Goal: Task Accomplishment & Management: Manage account settings

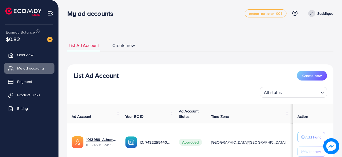
scroll to position [46, 0]
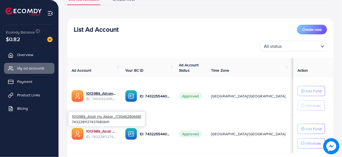
click at [105, 131] on link "1013989_Allah Hu Akbar_1730462806681" at bounding box center [101, 130] width 31 height 5
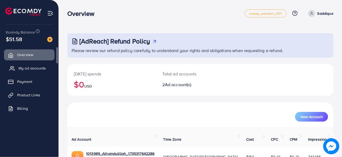
click at [40, 69] on span "My ad accounts" at bounding box center [32, 67] width 27 height 5
click at [31, 65] on span "My ad accounts" at bounding box center [32, 67] width 27 height 5
click at [37, 68] on span "My ad accounts" at bounding box center [32, 67] width 27 height 5
click at [39, 65] on link "My ad accounts" at bounding box center [29, 68] width 50 height 11
click at [34, 70] on span "My ad accounts" at bounding box center [32, 67] width 27 height 5
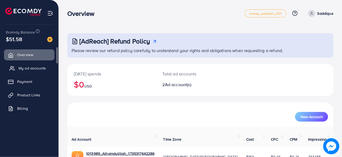
click at [34, 70] on span "My ad accounts" at bounding box center [32, 67] width 27 height 5
click at [114, 100] on div "Today's spends $0 USD Total ad accounts 2 Ad account(s)" at bounding box center [200, 83] width 266 height 38
click at [30, 70] on span "My ad accounts" at bounding box center [32, 67] width 27 height 5
click at [169, 97] on div "Today's spends $0 USD Total ad accounts 2 Ad account(s)" at bounding box center [200, 83] width 266 height 38
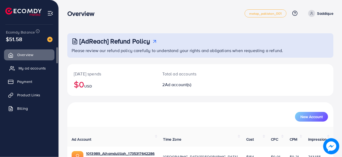
click at [28, 72] on link "My ad accounts" at bounding box center [29, 68] width 50 height 11
click at [30, 64] on link "My ad accounts" at bounding box center [29, 68] width 50 height 11
click at [36, 68] on span "My ad accounts" at bounding box center [32, 67] width 27 height 5
click at [27, 65] on link "My ad accounts" at bounding box center [29, 68] width 50 height 11
click at [29, 66] on span "My ad accounts" at bounding box center [32, 67] width 27 height 5
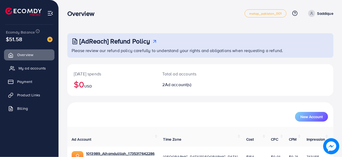
click at [45, 71] on link "My ad accounts" at bounding box center [29, 68] width 50 height 11
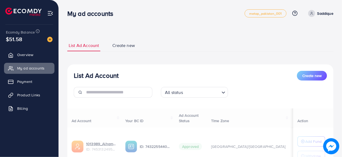
scroll to position [84, 0]
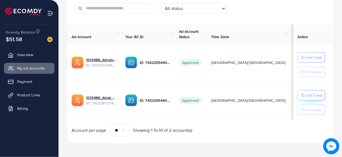
click at [308, 93] on p "Add Fund" at bounding box center [313, 95] width 16 height 6
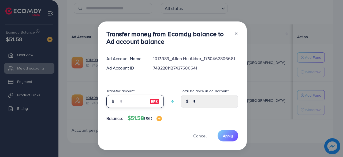
click at [131, 98] on input "number" at bounding box center [132, 101] width 27 height 13
type input "*"
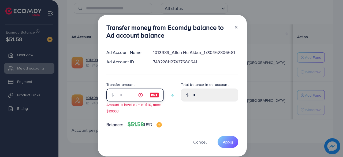
type input "****"
type input "**"
type input "*****"
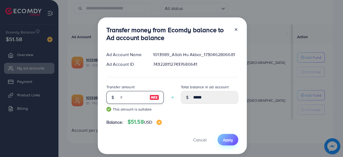
type input "**"
click at [226, 141] on span "Apply" at bounding box center [228, 139] width 10 height 5
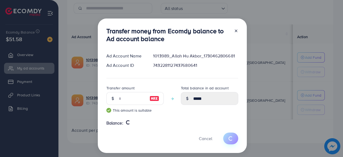
type input "*"
